Goal: Information Seeking & Learning: Learn about a topic

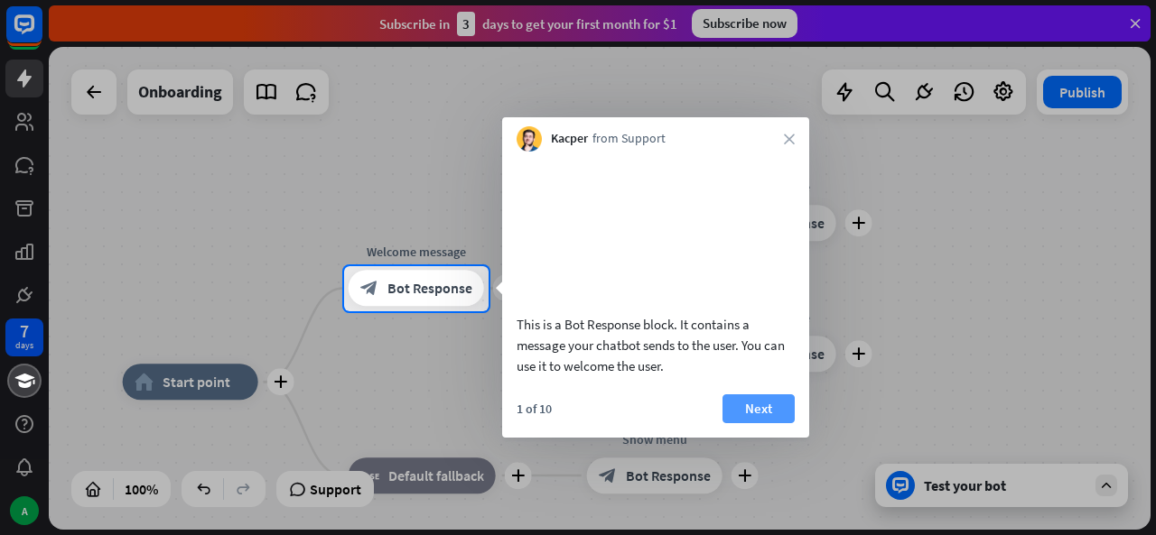
click at [749, 423] on button "Next" at bounding box center [758, 409] width 72 height 29
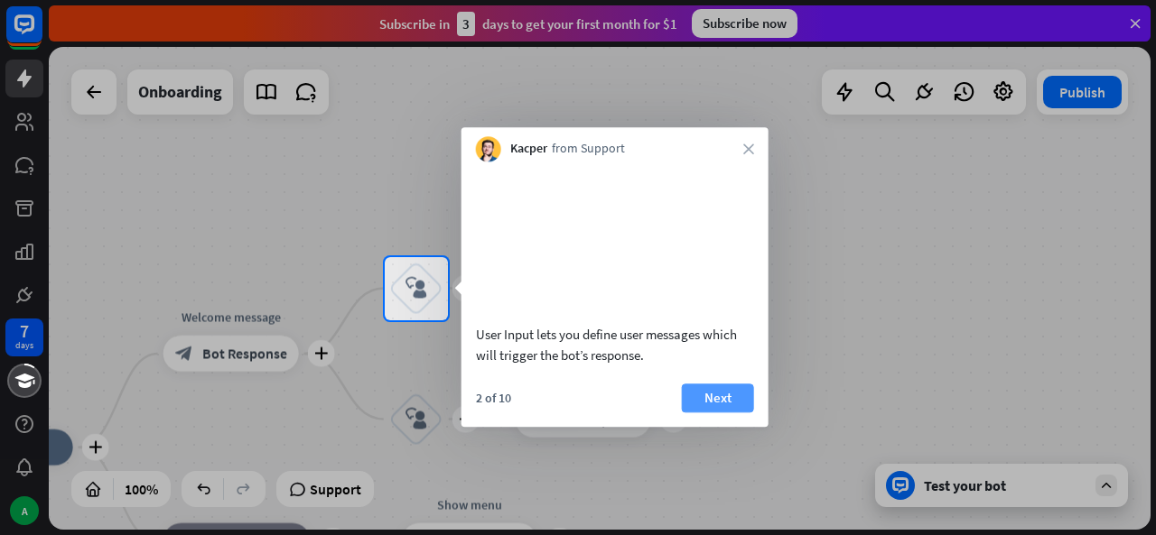
click at [705, 413] on button "Next" at bounding box center [718, 398] width 72 height 29
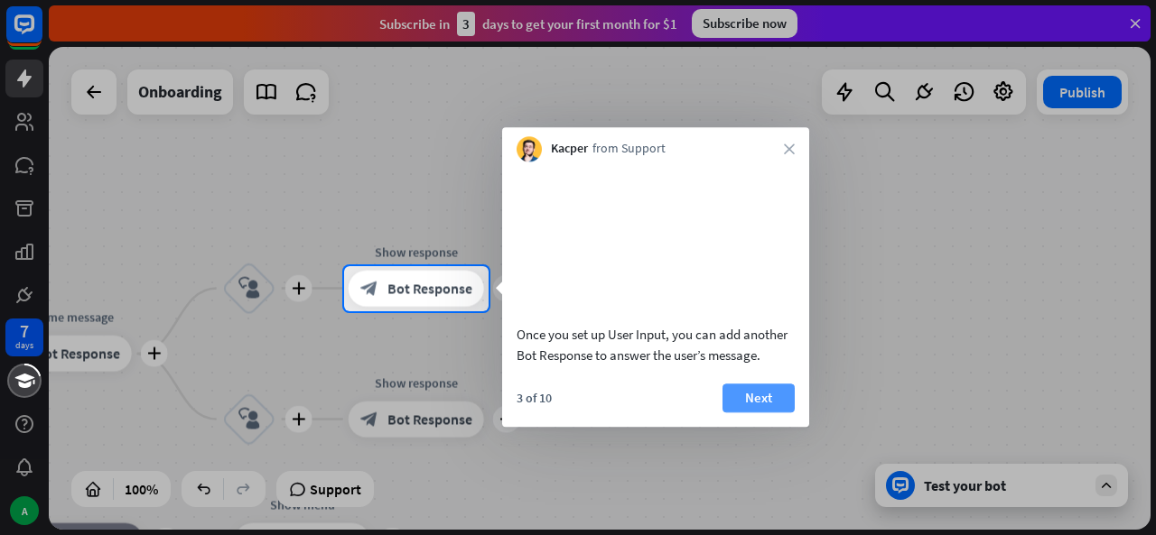
click at [742, 413] on button "Next" at bounding box center [758, 398] width 72 height 29
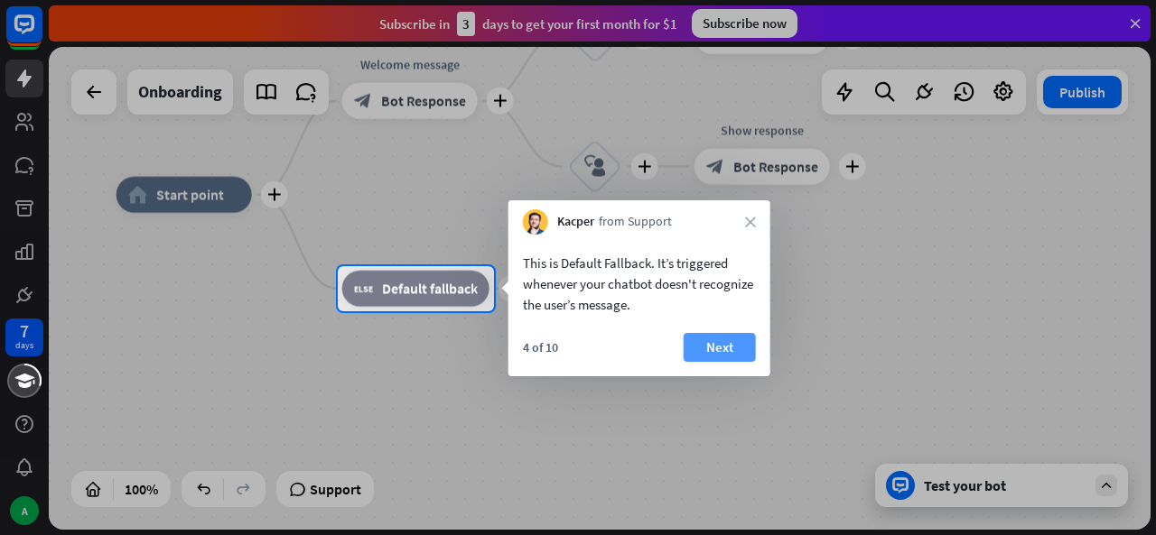
click at [728, 348] on button "Next" at bounding box center [719, 347] width 72 height 29
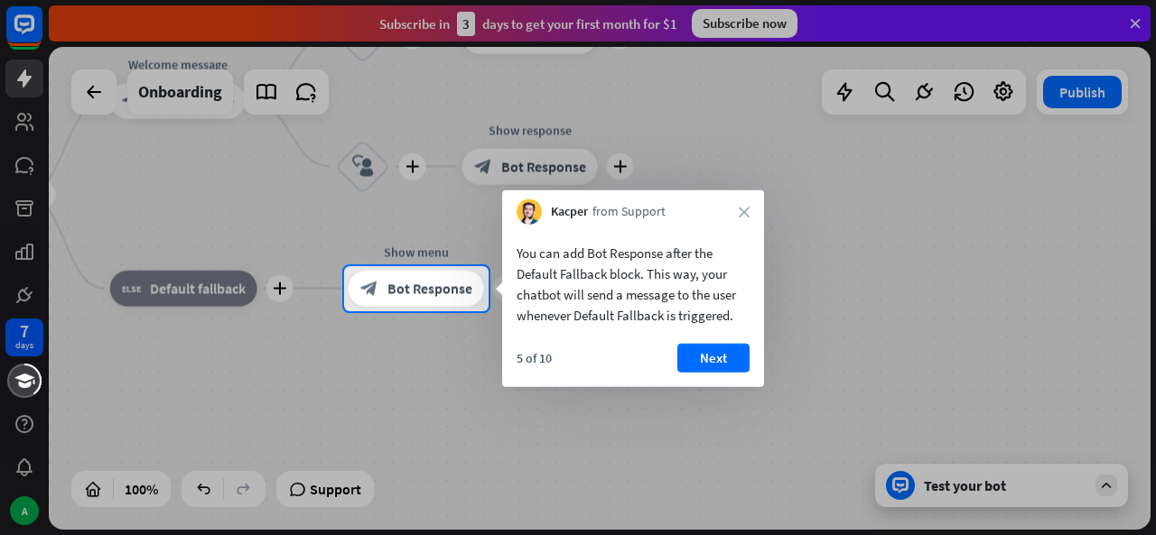
click at [728, 348] on button "Next" at bounding box center [713, 358] width 72 height 29
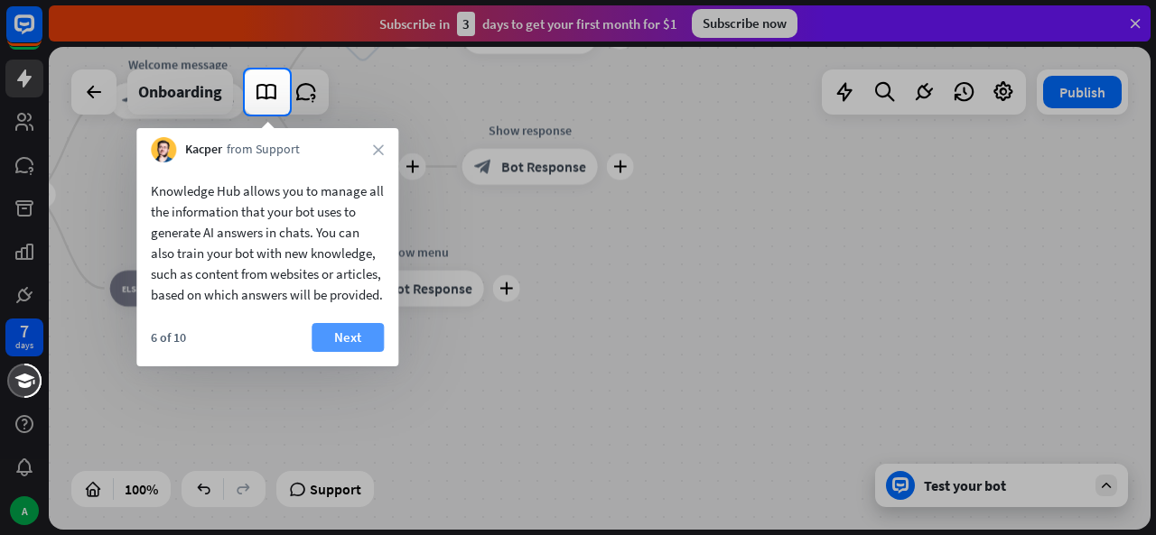
click at [333, 352] on button "Next" at bounding box center [347, 337] width 72 height 29
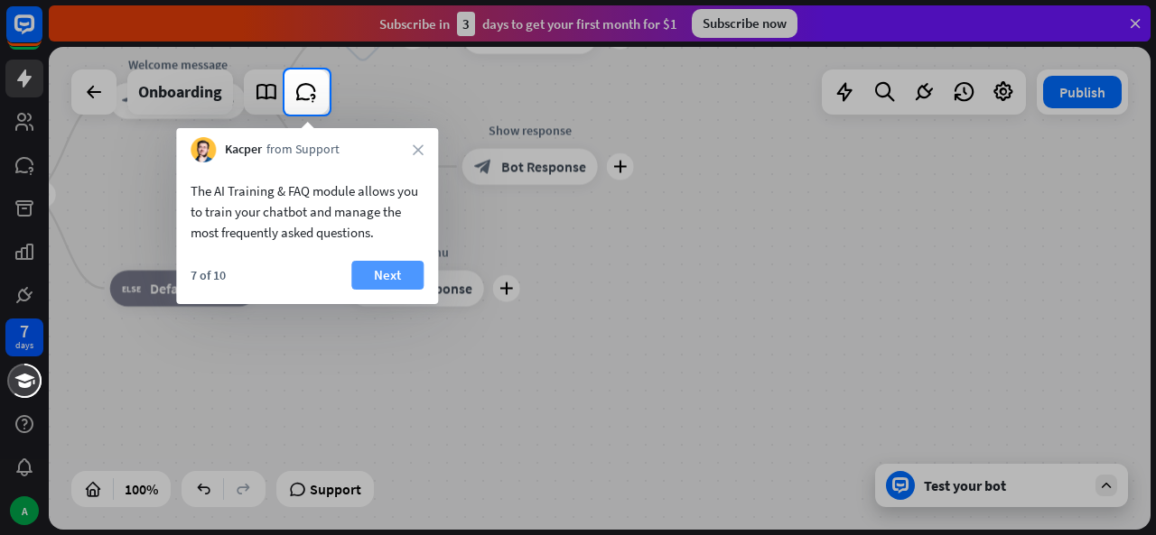
click at [394, 276] on button "Next" at bounding box center [387, 275] width 72 height 29
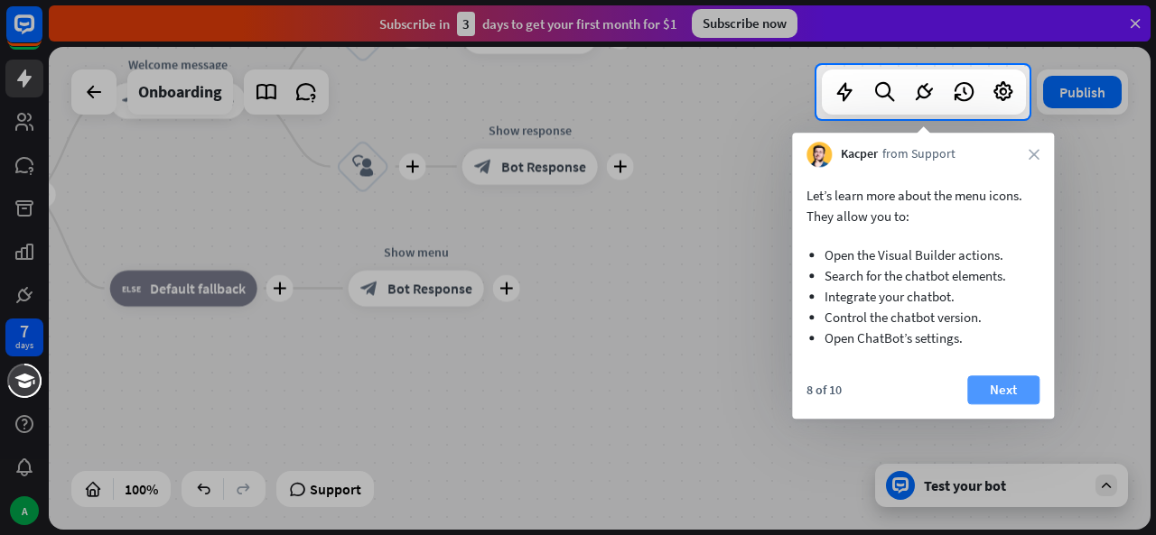
click at [1017, 393] on button "Next" at bounding box center [1003, 390] width 72 height 29
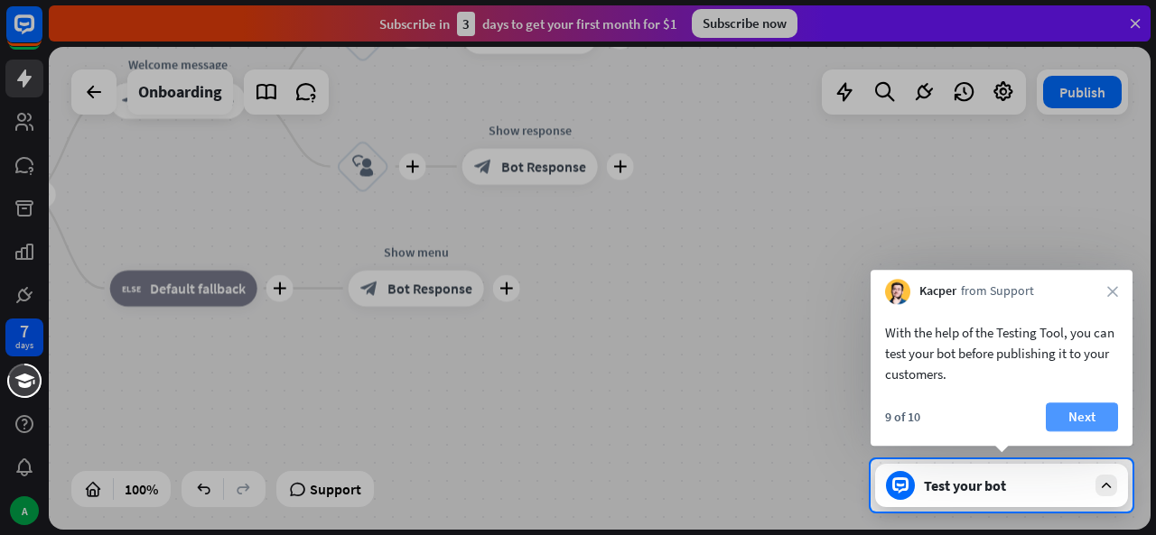
click at [1095, 425] on button "Next" at bounding box center [1081, 417] width 72 height 29
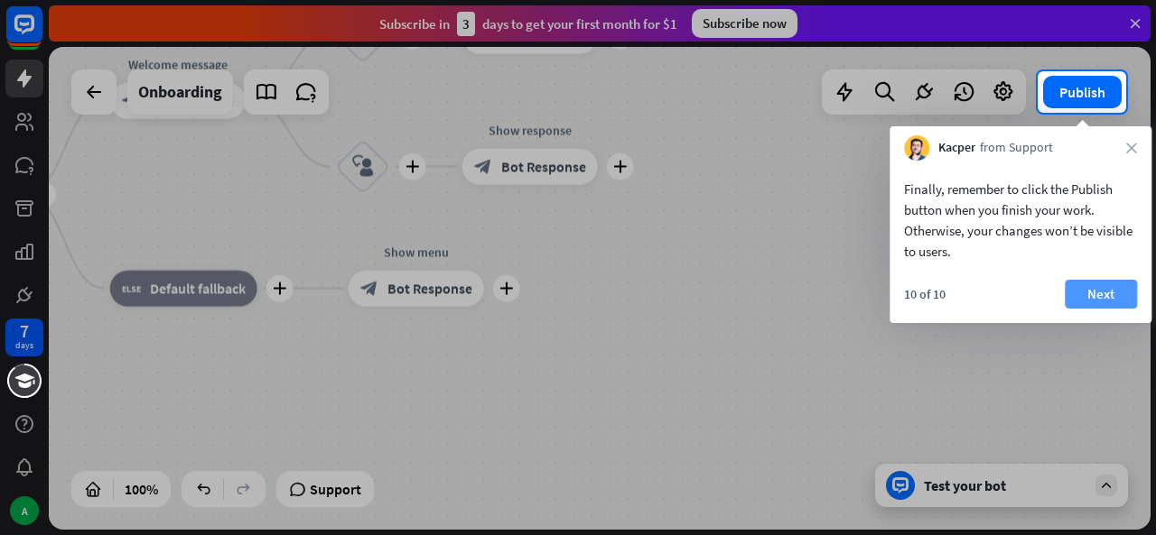
click at [1087, 296] on button "Next" at bounding box center [1100, 294] width 72 height 29
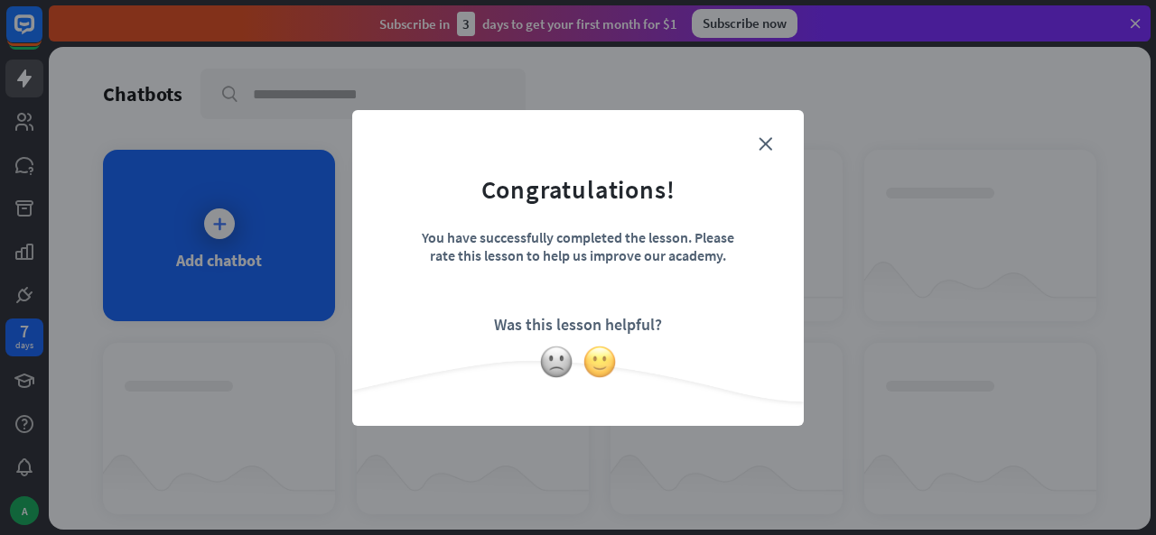
click at [607, 363] on img at bounding box center [599, 362] width 34 height 34
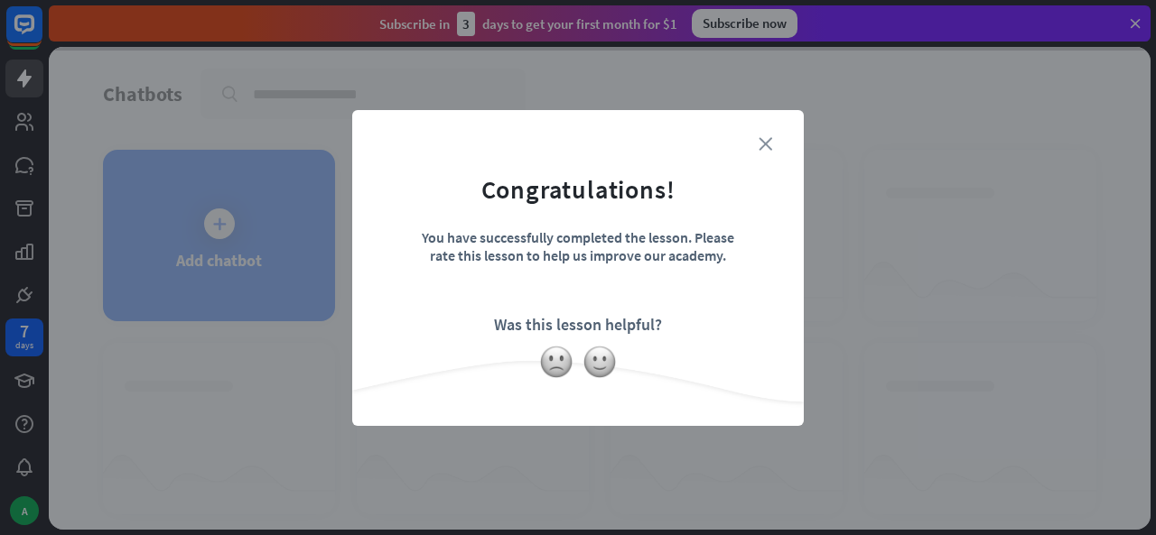
click at [769, 147] on icon "close" at bounding box center [765, 144] width 14 height 14
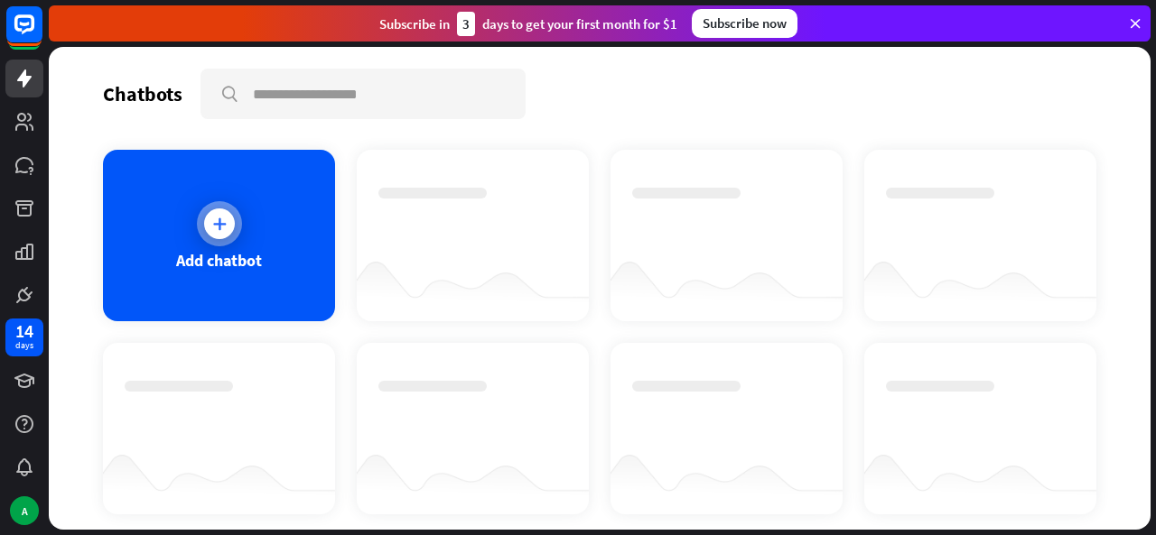
click at [204, 229] on div at bounding box center [219, 224] width 31 height 31
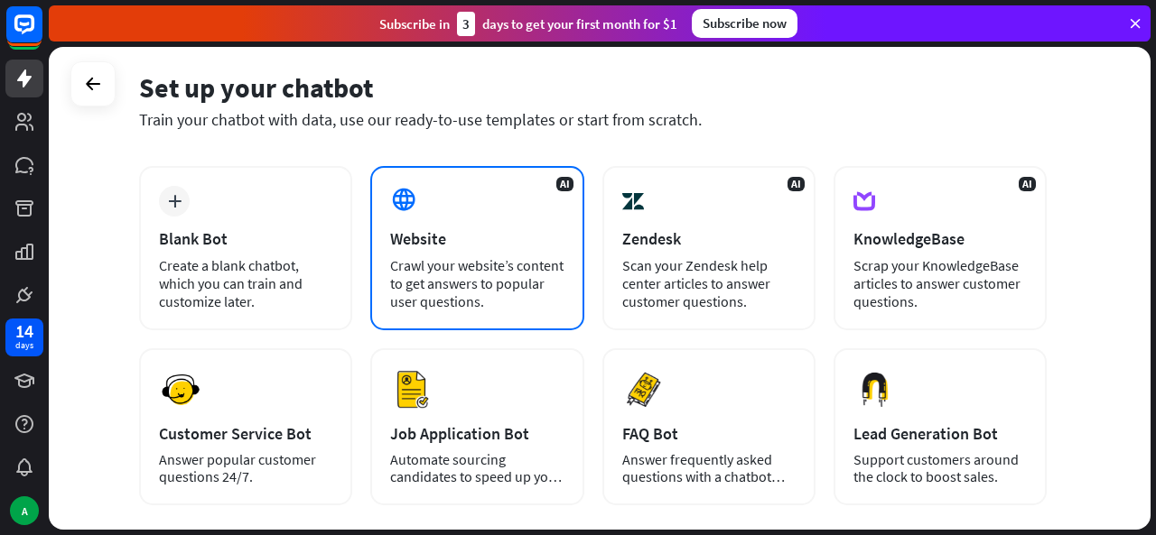
scroll to position [69, 0]
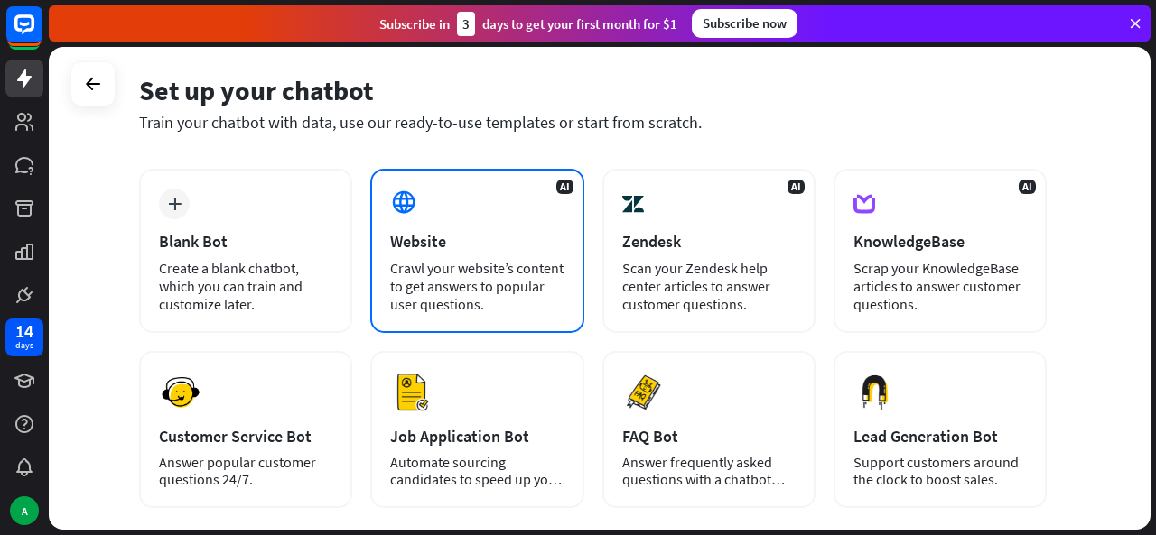
click at [491, 259] on div "Crawl your website’s content to get answers to popular user questions." at bounding box center [476, 286] width 173 height 54
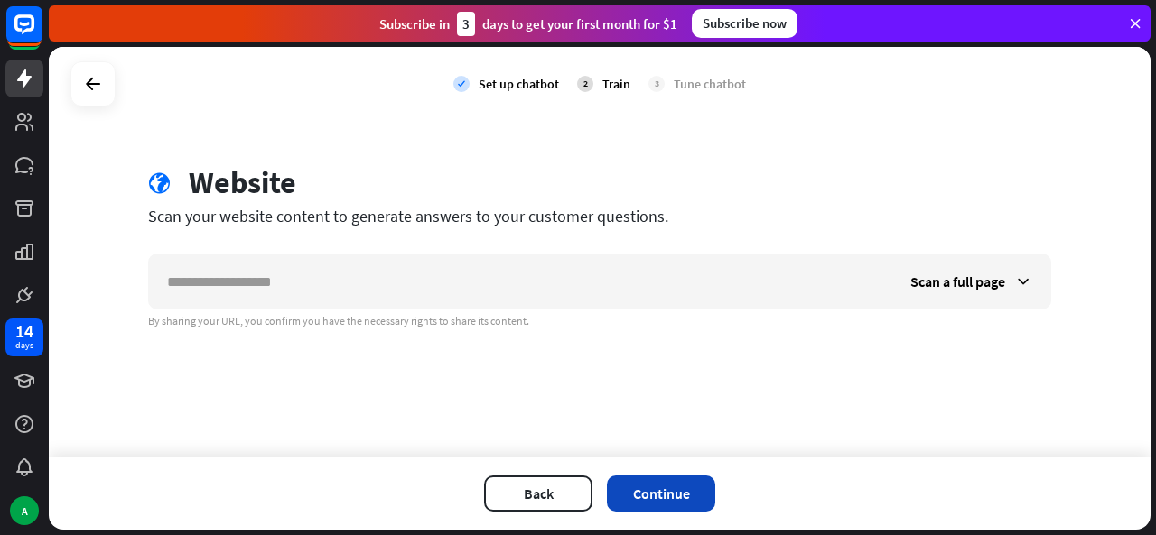
click at [642, 482] on button "Continue" at bounding box center [661, 494] width 108 height 36
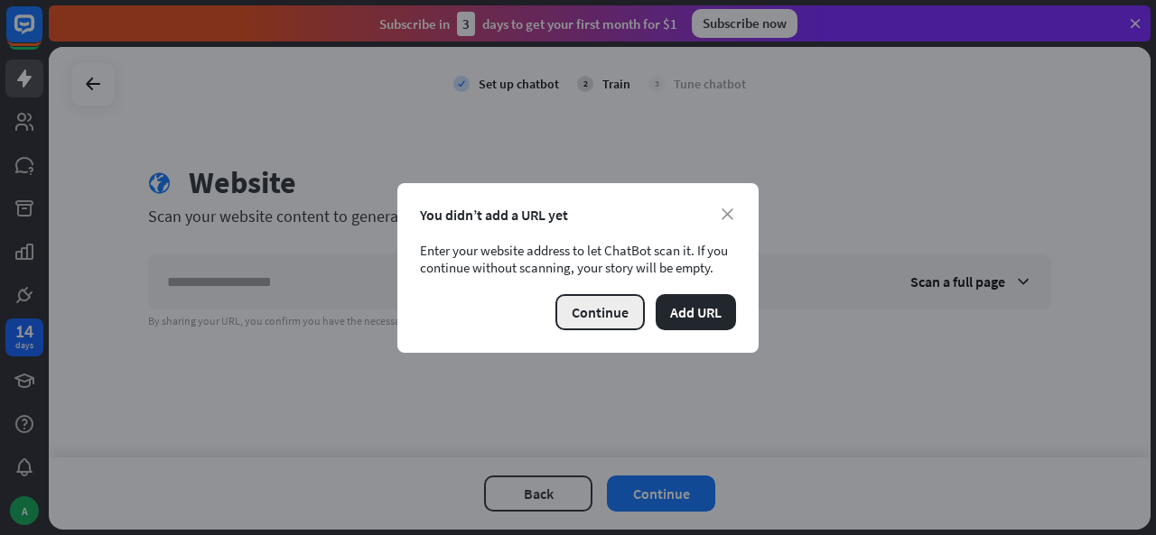
click at [614, 310] on button "Continue" at bounding box center [599, 312] width 89 height 36
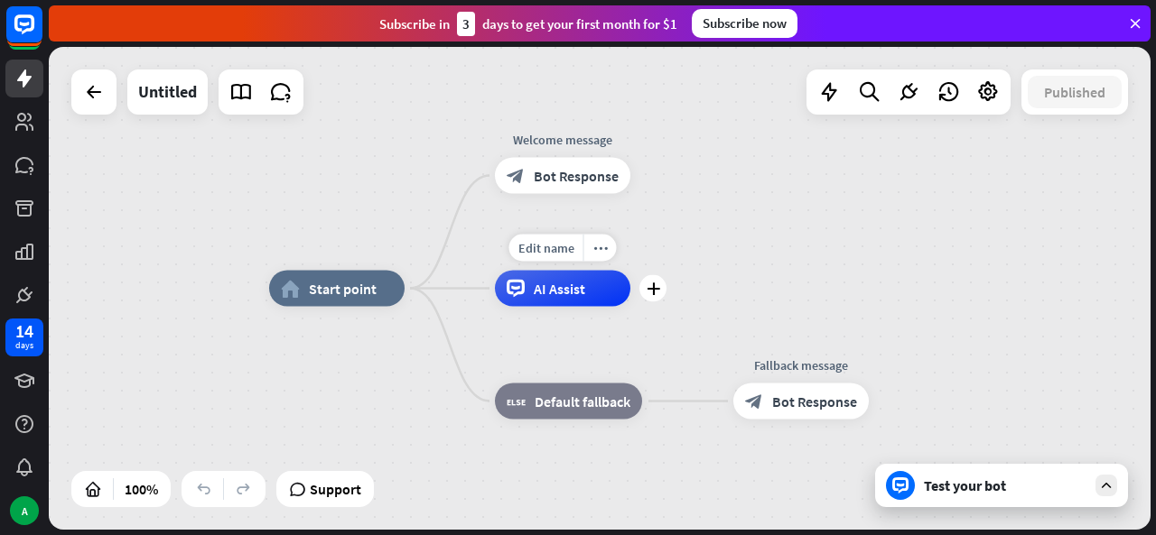
click at [568, 290] on span "AI Assist" at bounding box center [559, 289] width 51 height 18
click at [537, 257] on div "Edit name" at bounding box center [546, 248] width 74 height 27
type input "**"
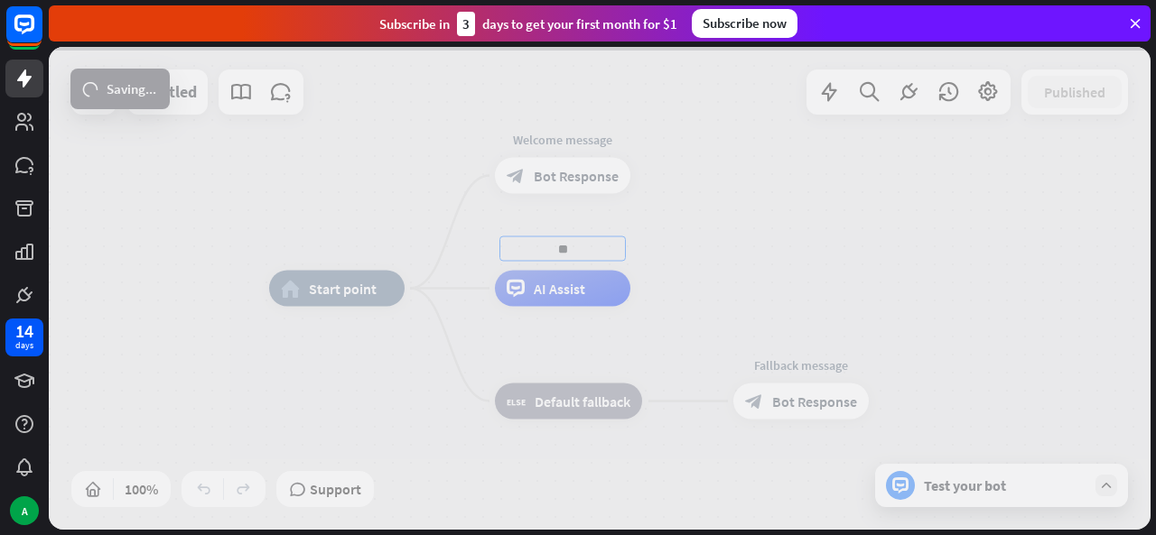
click at [638, 338] on div "home_2 Start point Welcome message block_bot_response Bot Response ** AI Assist…" at bounding box center [599, 288] width 1101 height 483
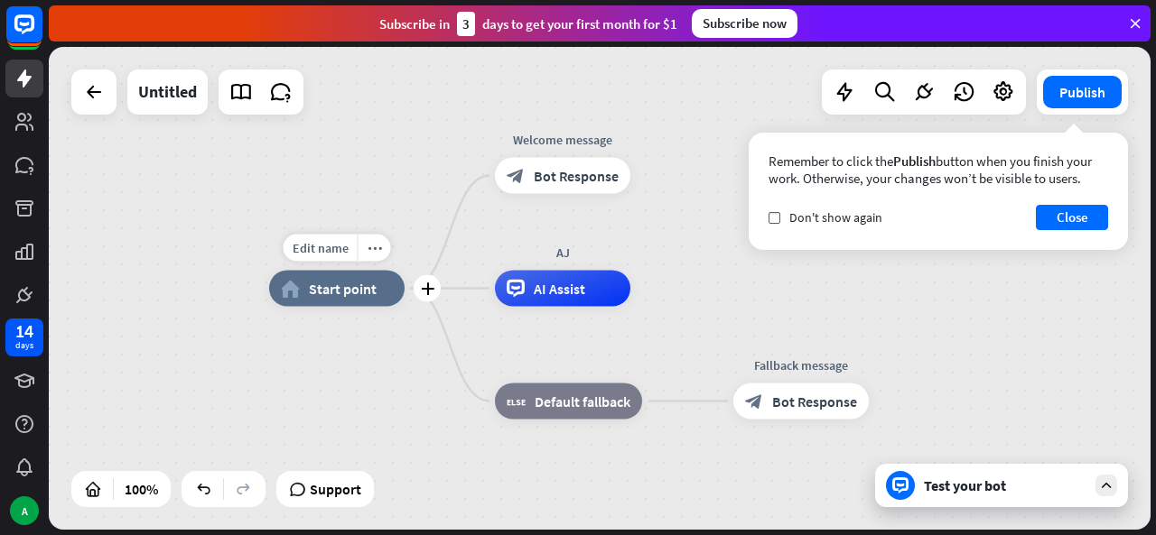
click at [314, 290] on span "Start point" at bounding box center [343, 289] width 68 height 18
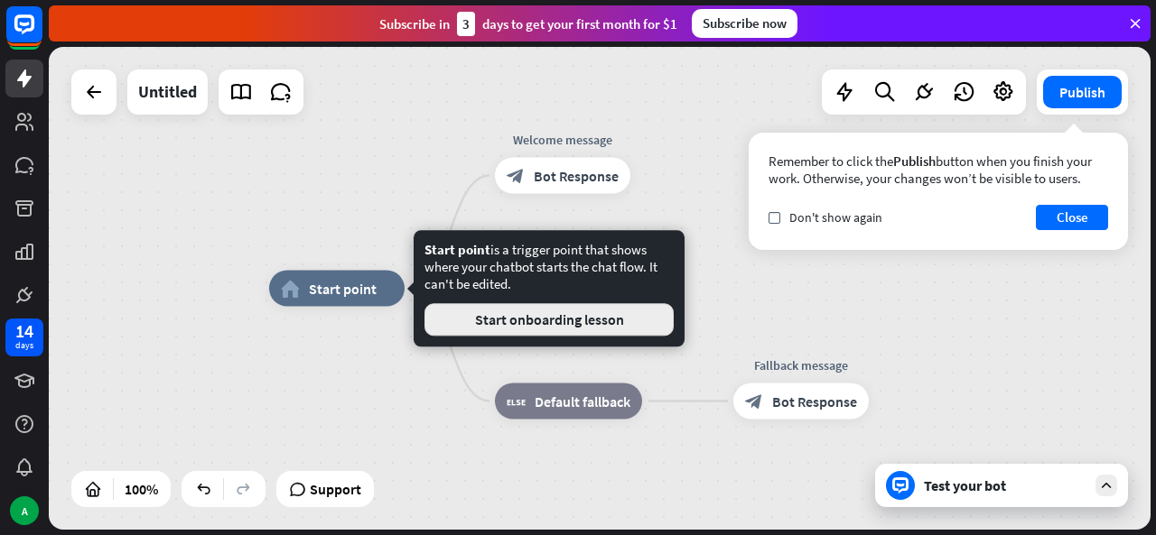
click at [563, 331] on button "Start onboarding lesson" at bounding box center [548, 319] width 249 height 33
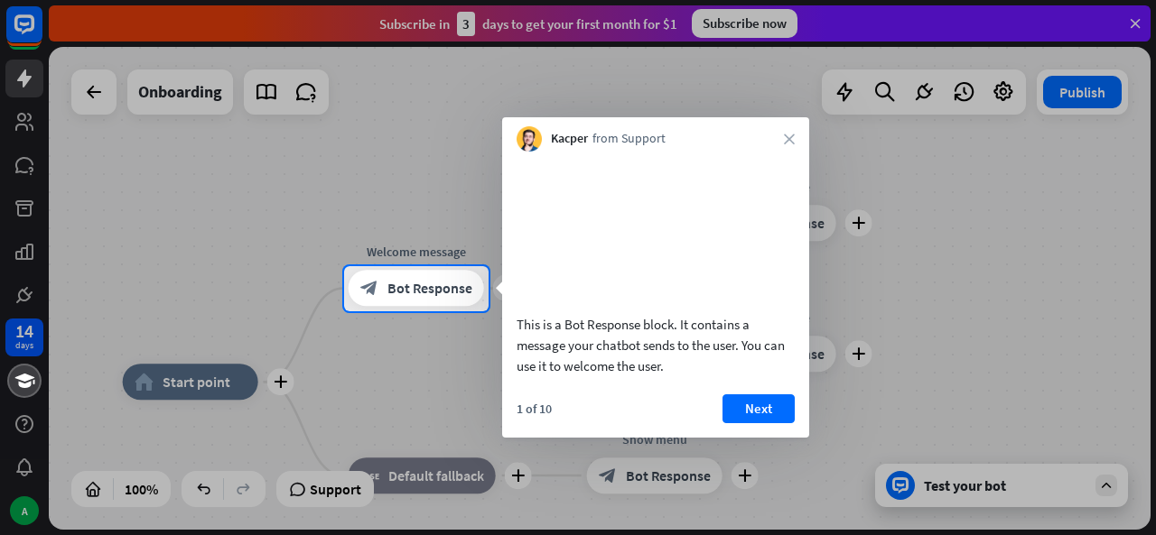
click at [783, 135] on div "Kacper from Support close" at bounding box center [655, 134] width 307 height 34
click at [793, 136] on icon "close" at bounding box center [789, 139] width 11 height 11
